Goal: Task Accomplishment & Management: Complete application form

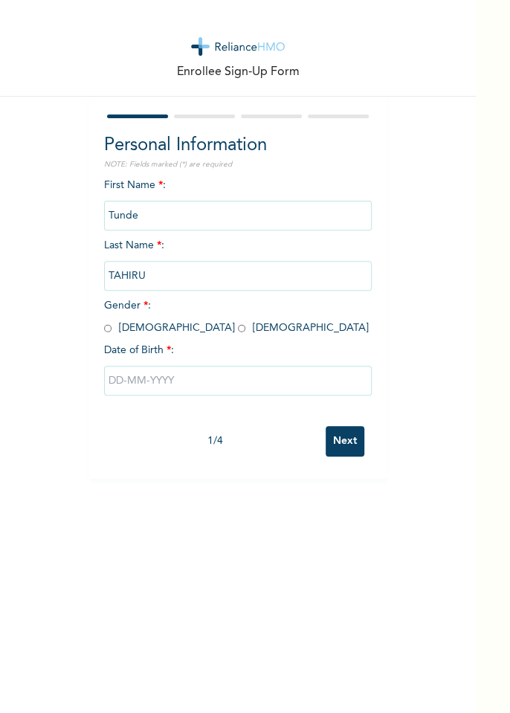
click at [108, 329] on input "radio" at bounding box center [107, 328] width 7 height 14
radio input "true"
click at [115, 384] on input "text" at bounding box center [238, 381] width 268 height 30
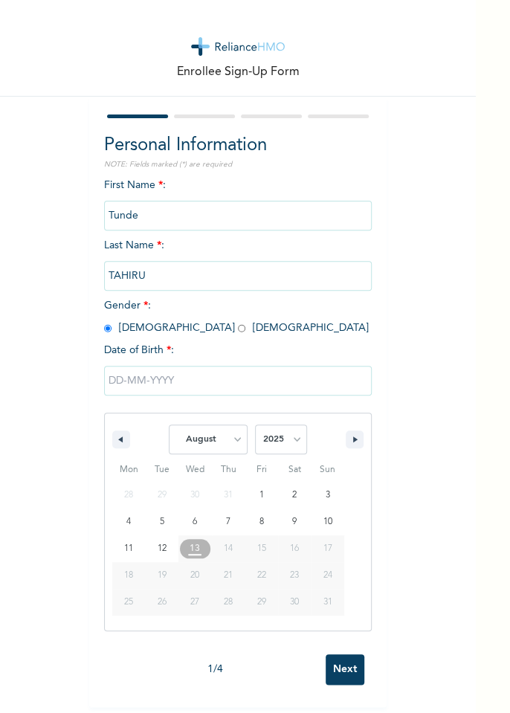
click at [233, 440] on select "January February March April May June July August September October November De…" at bounding box center [208, 440] width 79 height 30
click at [226, 442] on select "January February March April May June July August September October November De…" at bounding box center [208, 440] width 79 height 30
click at [241, 445] on select "January February March April May June July August September October November De…" at bounding box center [208, 440] width 79 height 30
click at [126, 435] on button "button" at bounding box center [121, 439] width 18 height 18
click at [346, 444] on button "button" at bounding box center [355, 439] width 18 height 18
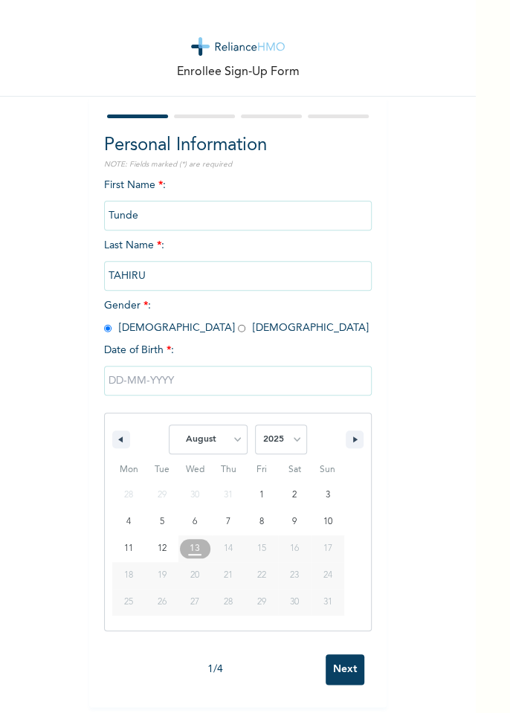
click at [357, 439] on icon "button" at bounding box center [356, 439] width 7 height 6
click at [354, 441] on icon "button" at bounding box center [356, 439] width 7 height 6
click at [355, 439] on icon "button" at bounding box center [356, 439] width 7 height 6
click at [360, 440] on icon "button" at bounding box center [356, 439] width 7 height 6
click at [354, 439] on icon "button" at bounding box center [356, 439] width 7 height 6
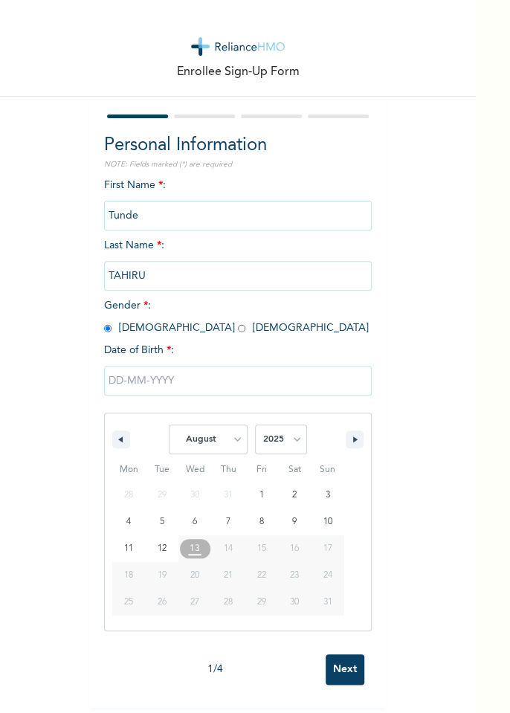
click at [357, 439] on icon "button" at bounding box center [356, 439] width 7 height 6
click at [355, 438] on icon "button" at bounding box center [356, 439] width 7 height 6
click at [129, 439] on button "button" at bounding box center [121, 439] width 18 height 18
click at [118, 439] on icon "button" at bounding box center [118, 439] width 7 height 6
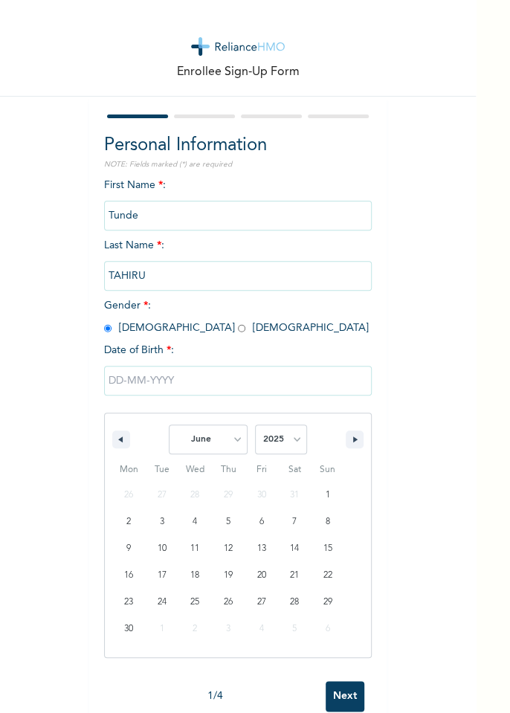
click at [118, 439] on icon "button" at bounding box center [118, 439] width 7 height 6
click at [125, 445] on button "button" at bounding box center [121, 439] width 18 height 18
click at [359, 436] on icon "button" at bounding box center [356, 439] width 7 height 6
click at [356, 439] on icon "button" at bounding box center [356, 439] width 7 height 6
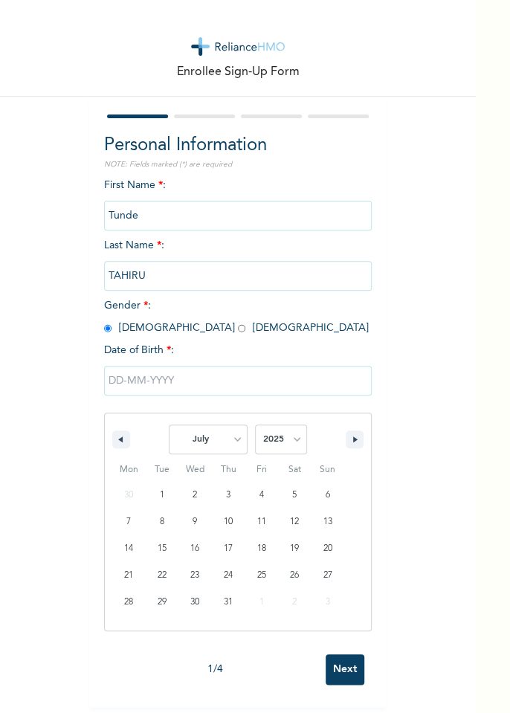
click at [351, 439] on button "button" at bounding box center [355, 439] width 18 height 18
click at [351, 443] on button "button" at bounding box center [355, 439] width 18 height 18
click at [129, 441] on button "button" at bounding box center [121, 439] width 18 height 18
click at [118, 439] on icon "button" at bounding box center [118, 439] width 7 height 6
select select "5"
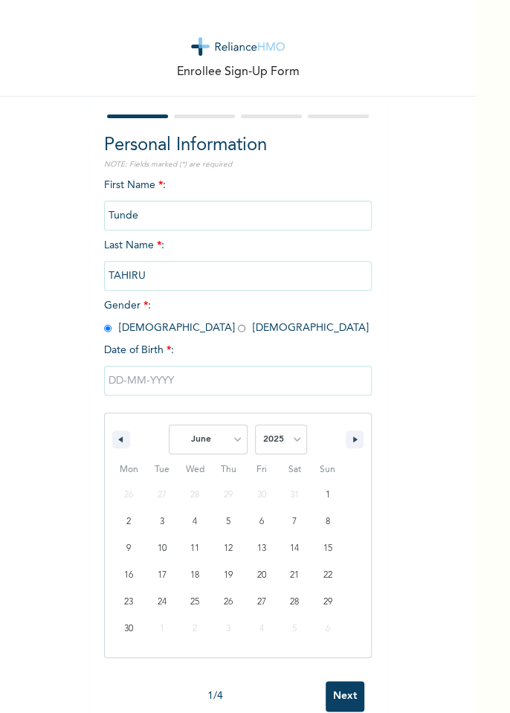
click at [293, 442] on select "2025 2024 2023 2022 2021 2020 2019 2018 2017 2016 2015 2014 2013 2012 2011 2010…" at bounding box center [281, 440] width 52 height 30
select select "1984"
click at [239, 439] on select "January February March April May June July August September October November De…" at bounding box center [208, 440] width 79 height 30
select select "11"
type input "[DATE]"
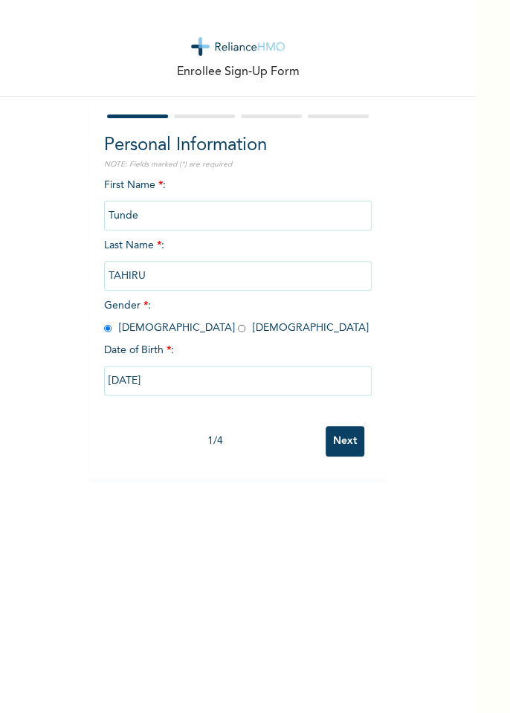
click at [352, 435] on input "Next" at bounding box center [345, 441] width 39 height 30
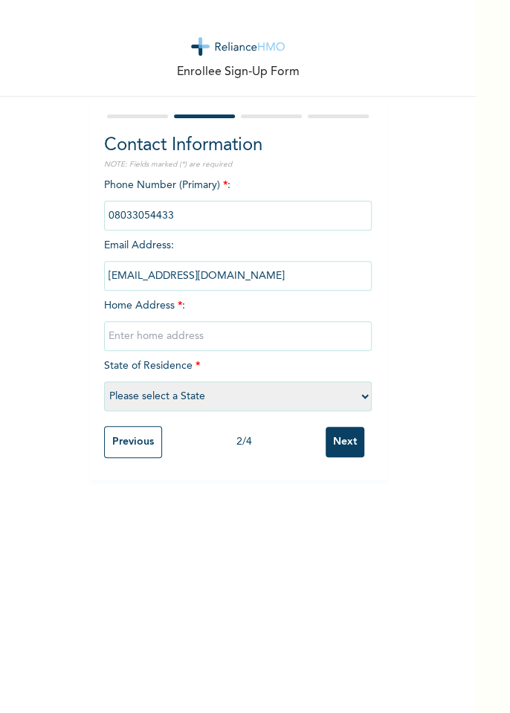
click at [195, 336] on input "text" at bounding box center [238, 336] width 268 height 30
type input "3"
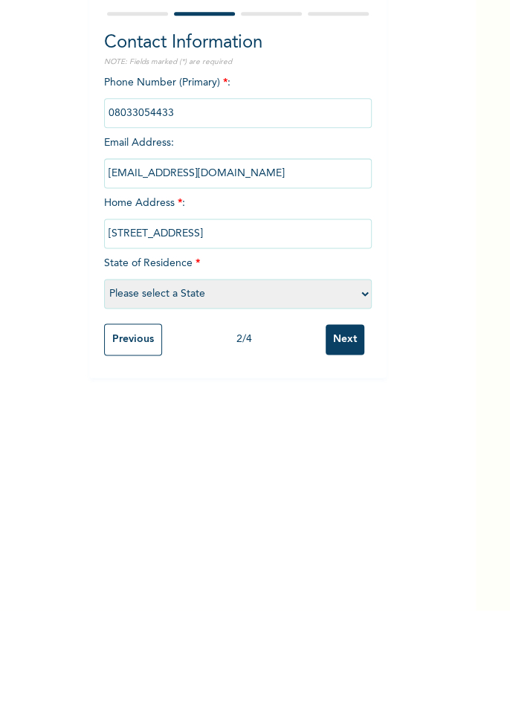
type input "[STREET_ADDRESS]"
click at [361, 399] on select "Please select a State [PERSON_NAME] (FCT) [PERSON_NAME] Ibom [GEOGRAPHIC_DATA] …" at bounding box center [238, 396] width 268 height 30
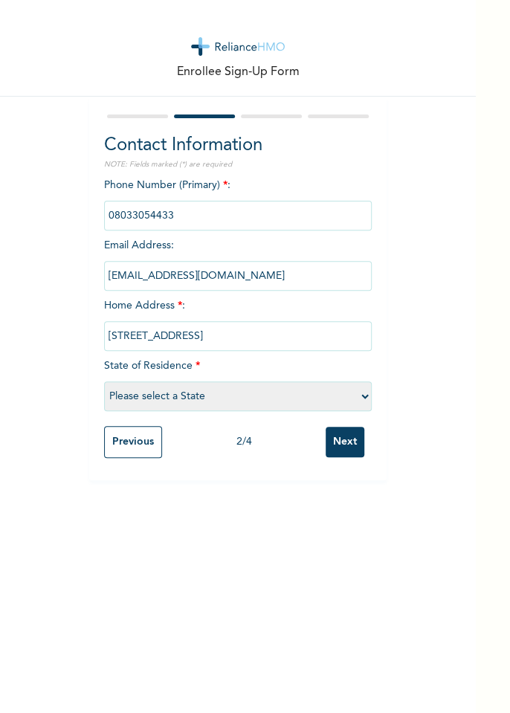
select select "33"
click at [348, 442] on input "Next" at bounding box center [345, 442] width 39 height 30
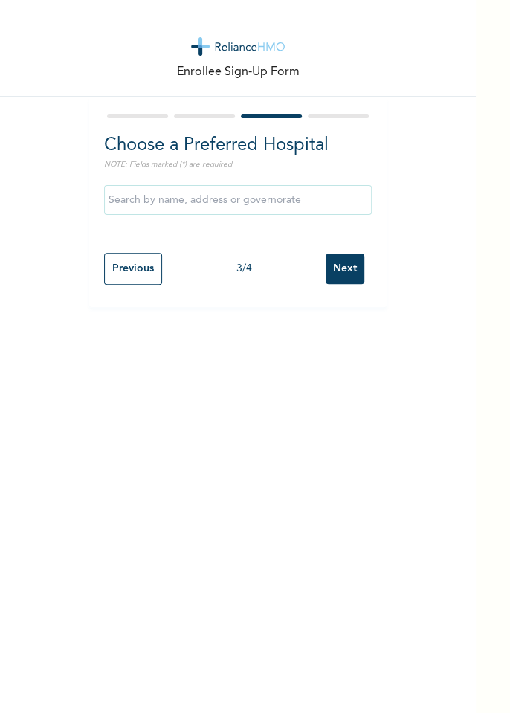
click at [293, 201] on input "text" at bounding box center [238, 200] width 268 height 30
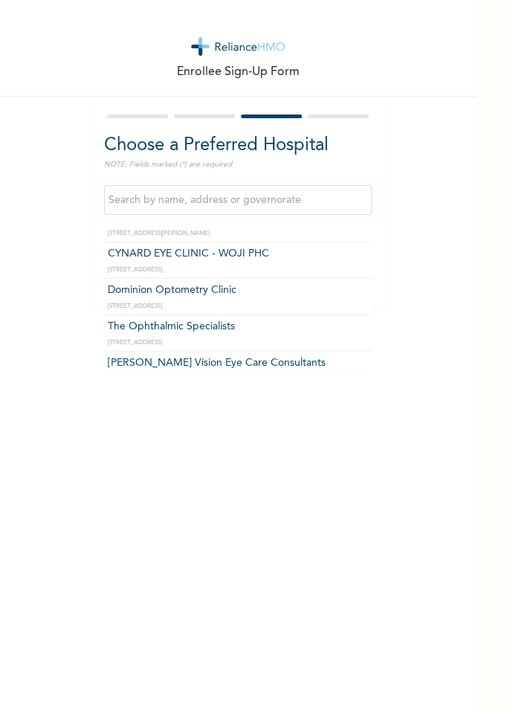
scroll to position [1130, 0]
click at [239, 204] on input "text" at bounding box center [238, 200] width 268 height 30
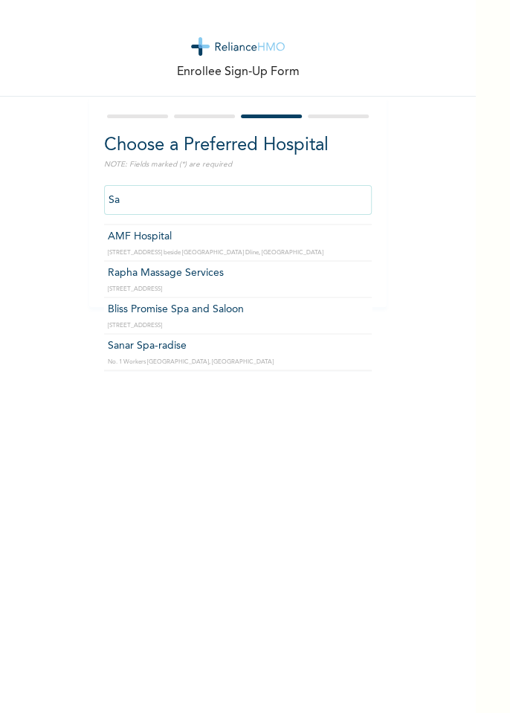
scroll to position [0, 0]
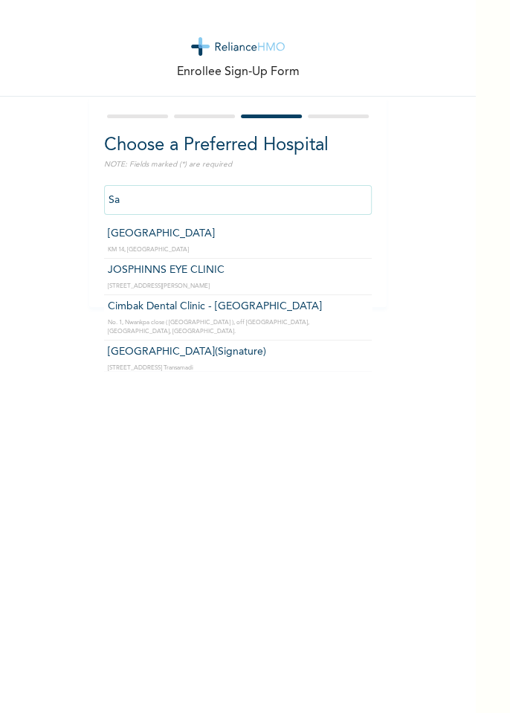
type input "S"
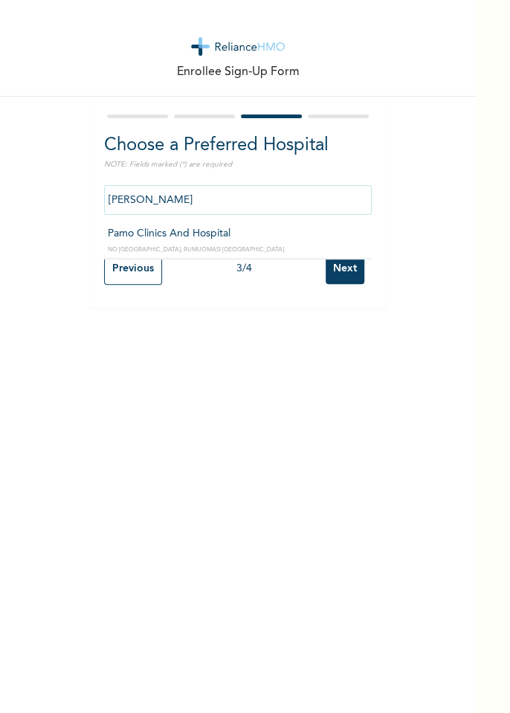
type input "Pamo Clinics And Hospital"
click at [342, 271] on input "Next" at bounding box center [345, 269] width 39 height 30
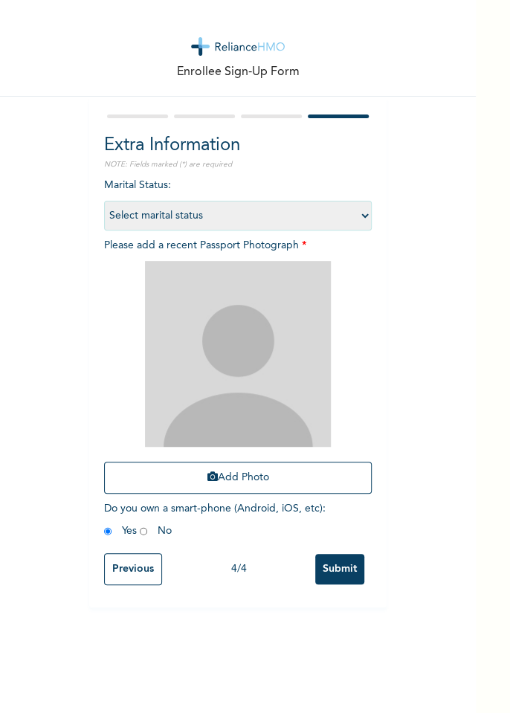
click at [364, 219] on select "Select marital status [DEMOGRAPHIC_DATA] Married [DEMOGRAPHIC_DATA] Widow/[DEMO…" at bounding box center [238, 216] width 268 height 30
select select "2"
click at [274, 368] on img at bounding box center [238, 354] width 186 height 186
click at [277, 380] on img at bounding box center [238, 354] width 186 height 186
click at [247, 479] on button "Add Photo" at bounding box center [238, 478] width 268 height 32
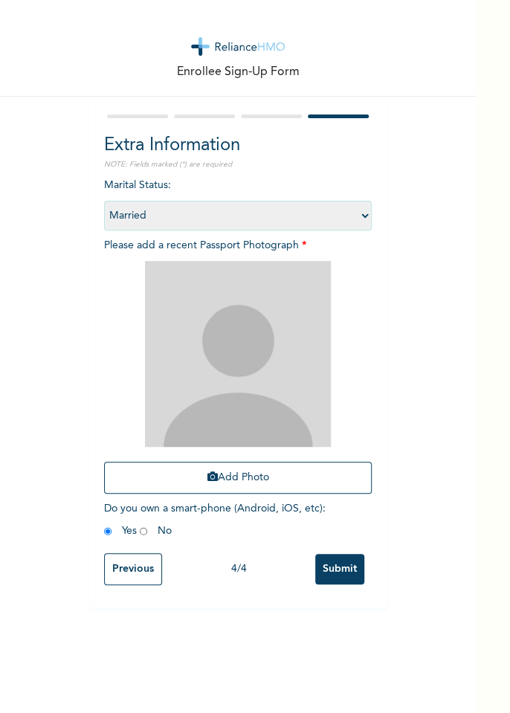
click at [243, 477] on button "Add Photo" at bounding box center [238, 478] width 268 height 32
click at [249, 480] on button "Add Photo" at bounding box center [238, 478] width 268 height 32
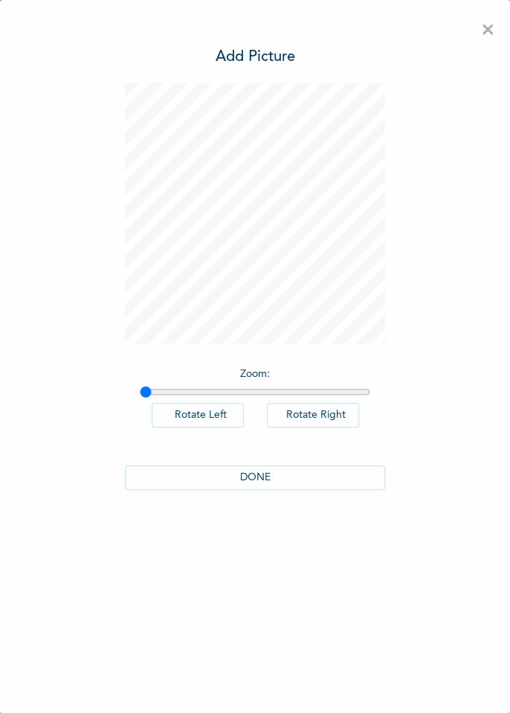
click at [268, 475] on button "DONE" at bounding box center [255, 477] width 260 height 25
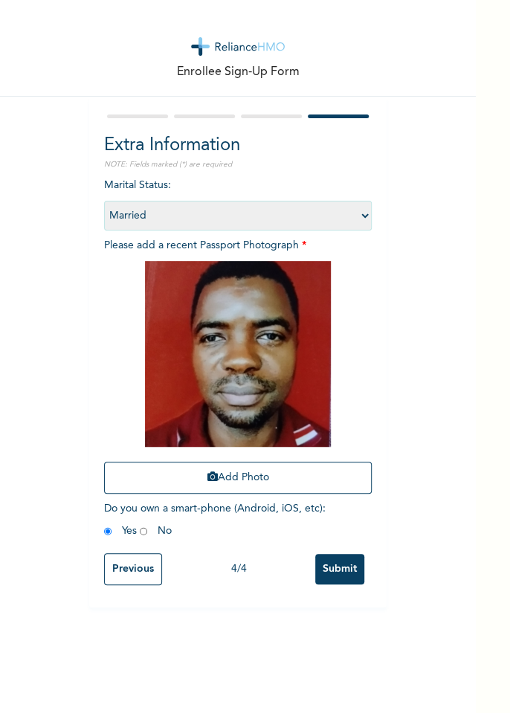
click at [341, 572] on input "Submit" at bounding box center [339, 569] width 49 height 30
